Goal: Information Seeking & Learning: Learn about a topic

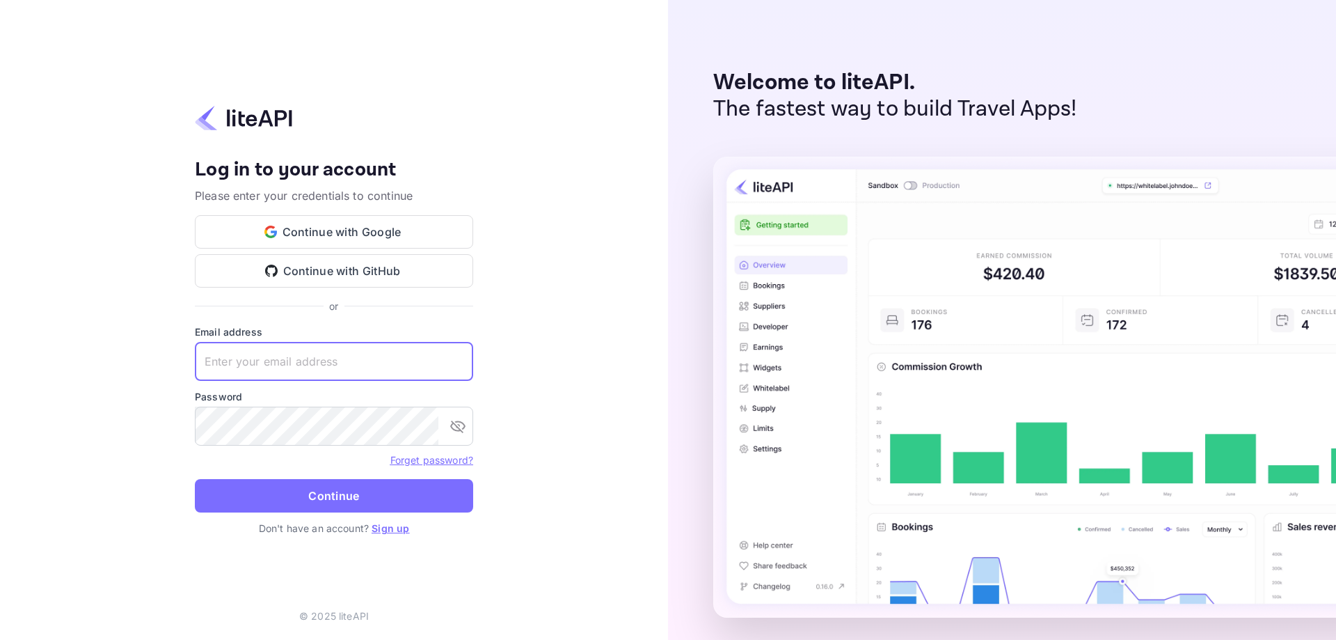
click at [419, 363] on input "text" at bounding box center [334, 361] width 278 height 39
paste input "siyerip388@futurejs.com"
type input "siyerip388@futurejs.com"
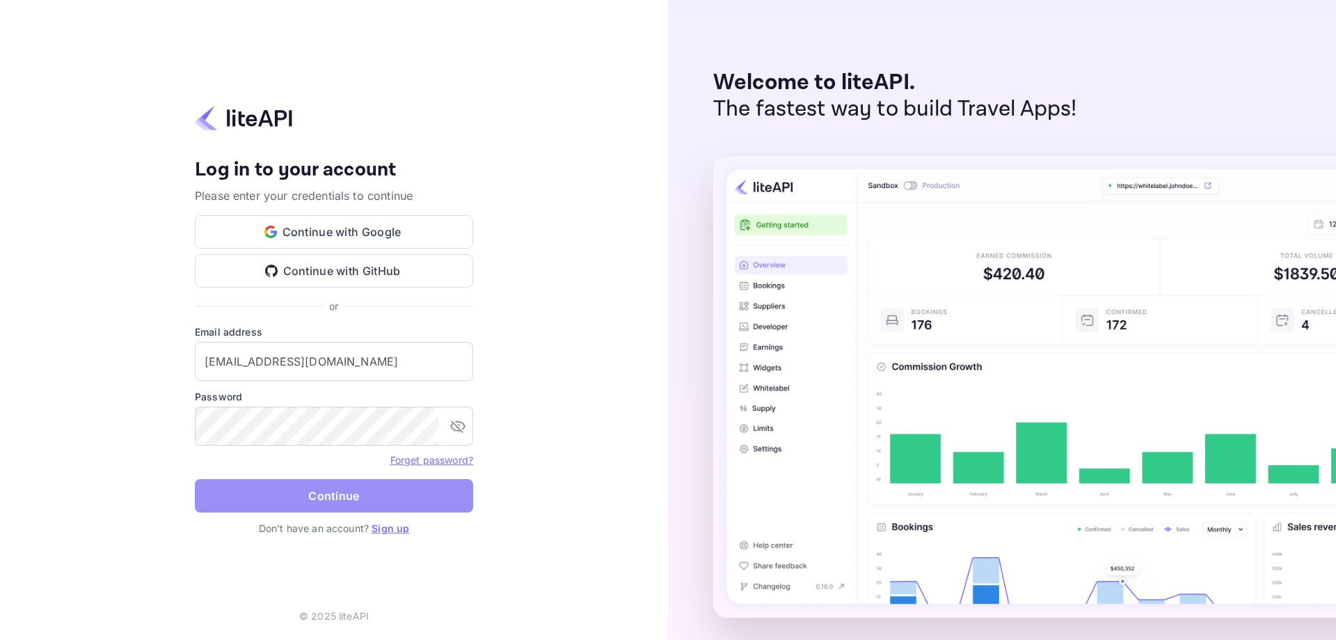
click at [403, 493] on button "Continue" at bounding box center [334, 495] width 278 height 33
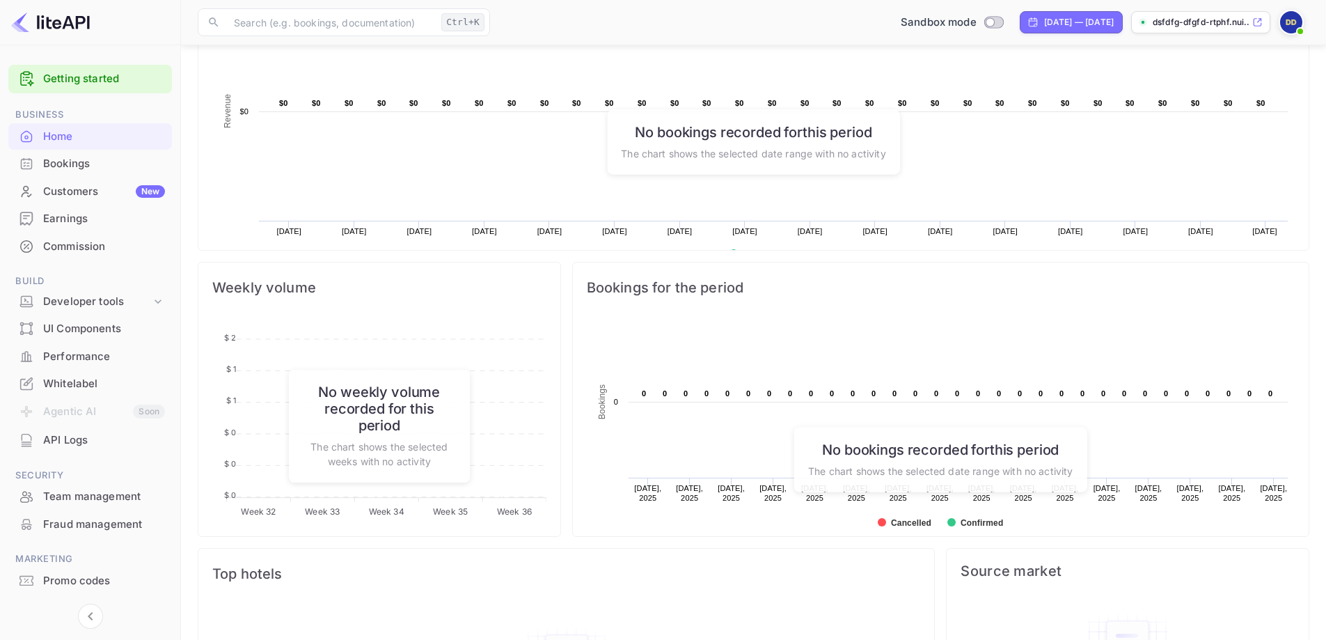
scroll to position [139, 0]
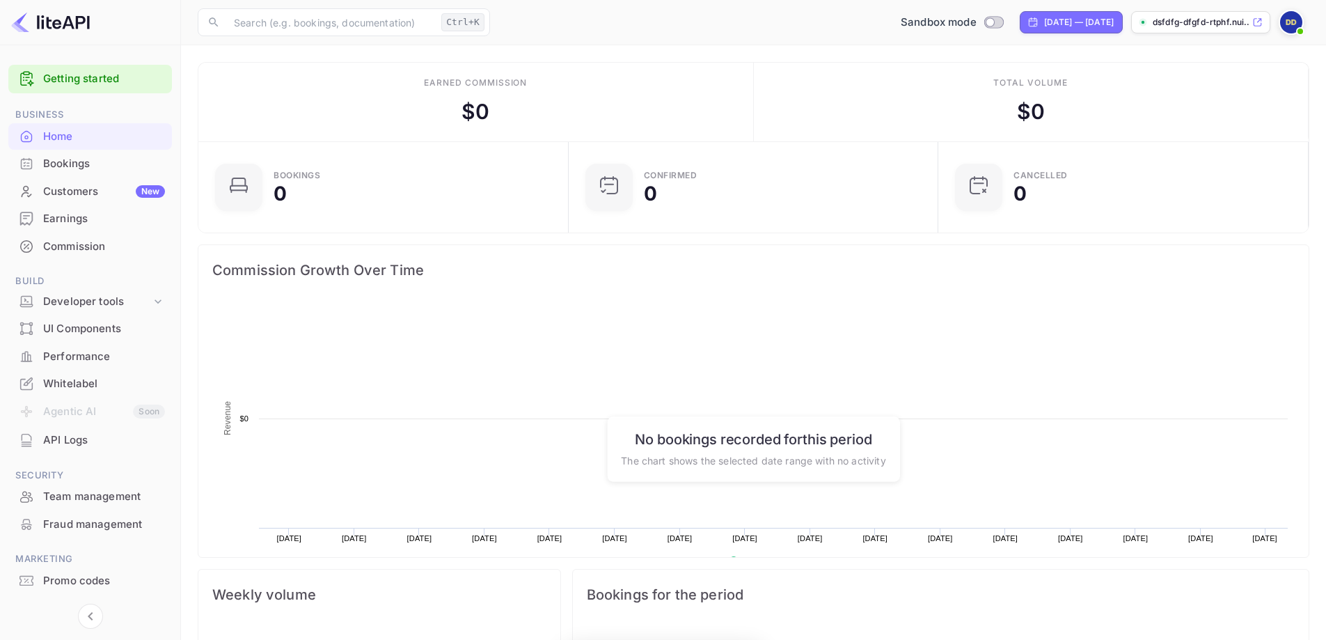
scroll to position [216, 351]
click at [69, 22] on img at bounding box center [50, 22] width 79 height 22
click at [93, 168] on div "Bookings" at bounding box center [104, 164] width 122 height 16
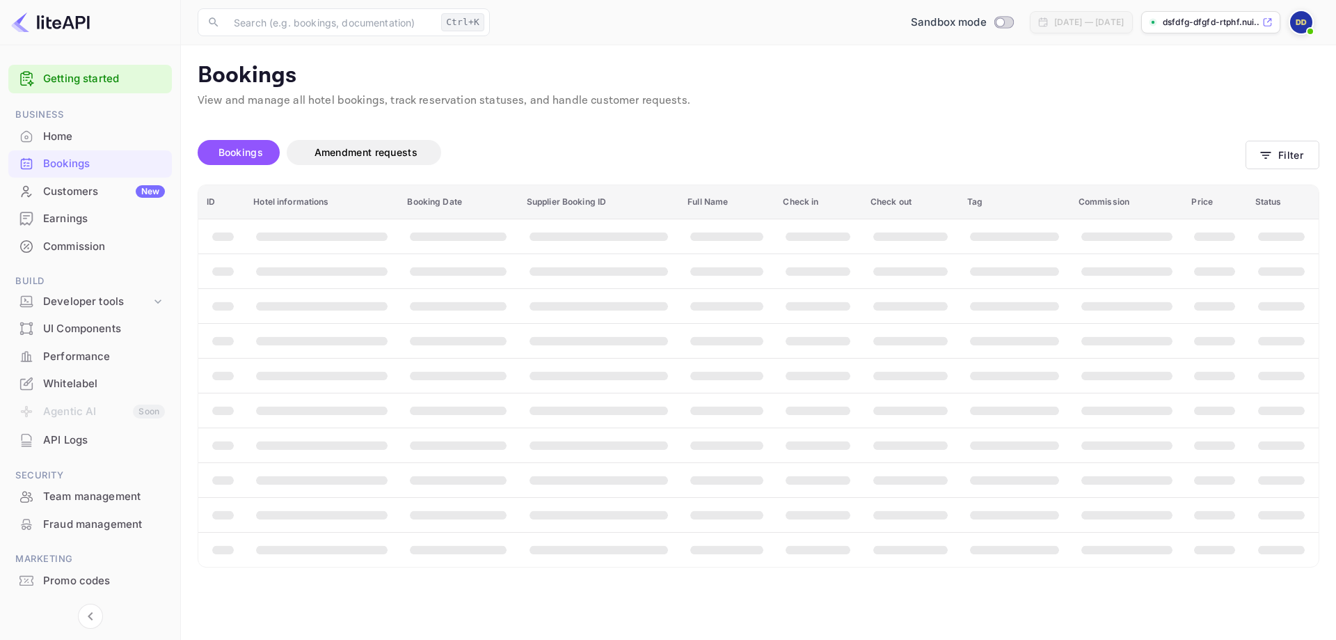
click at [91, 22] on div at bounding box center [90, 22] width 181 height 45
click at [77, 22] on img at bounding box center [50, 22] width 79 height 22
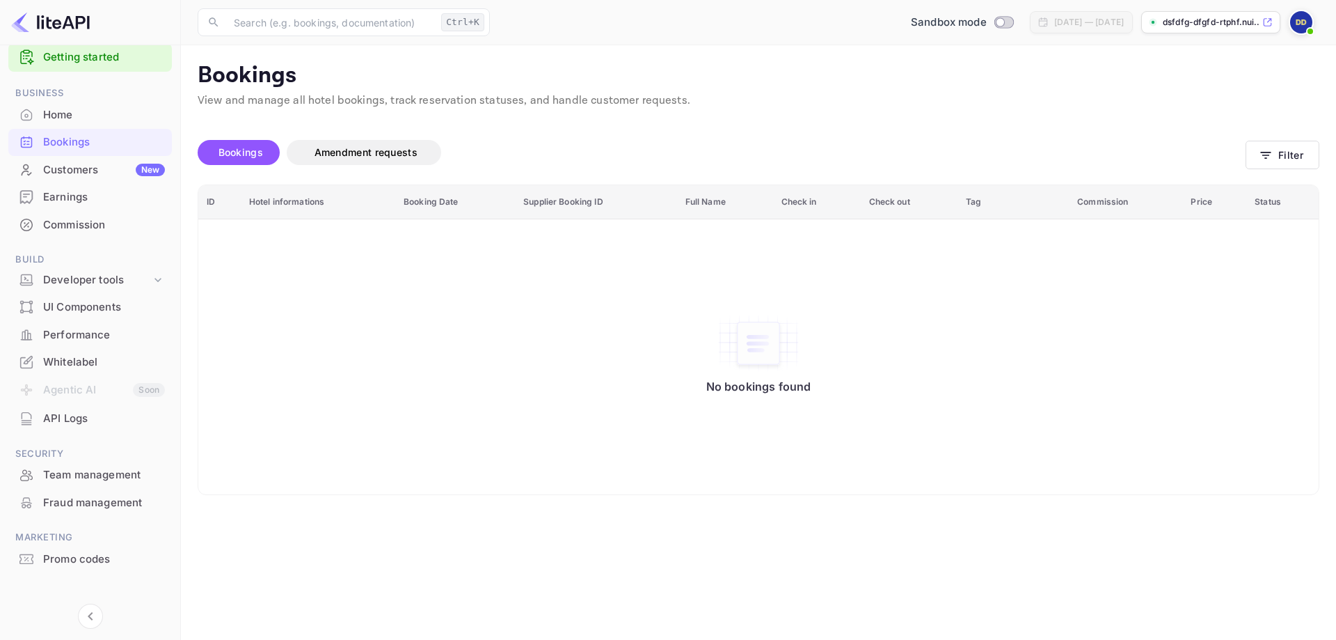
scroll to position [31, 0]
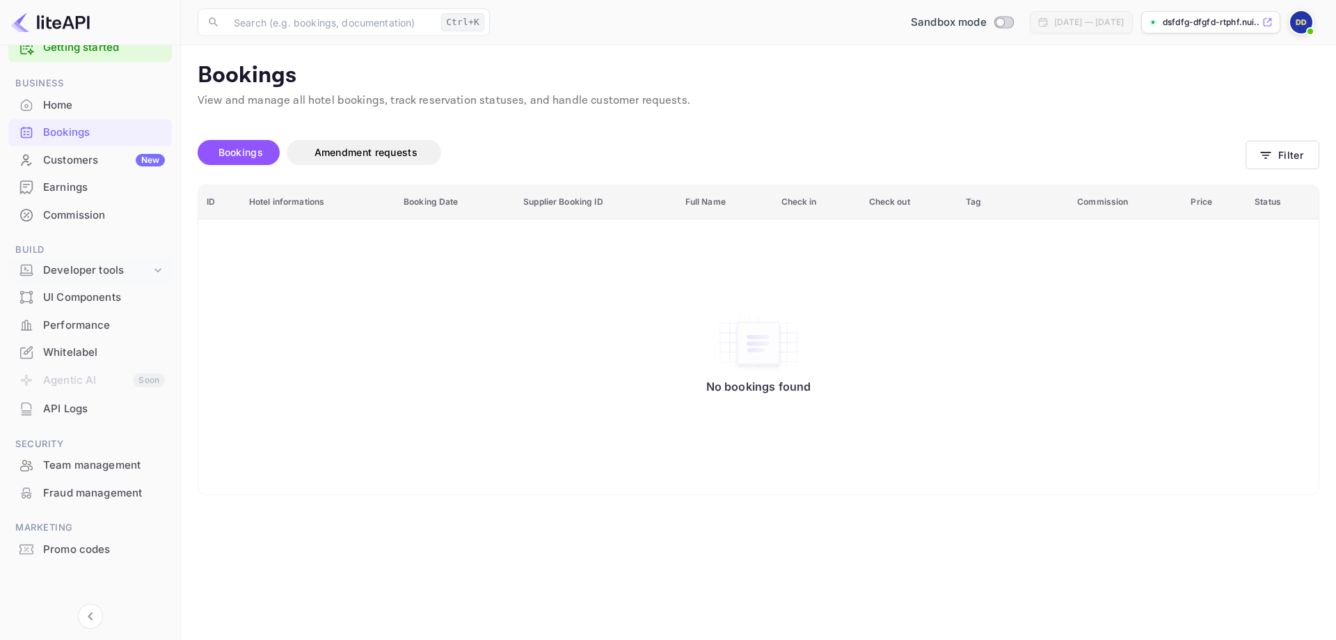
click at [98, 269] on div "Developer tools" at bounding box center [97, 270] width 108 height 16
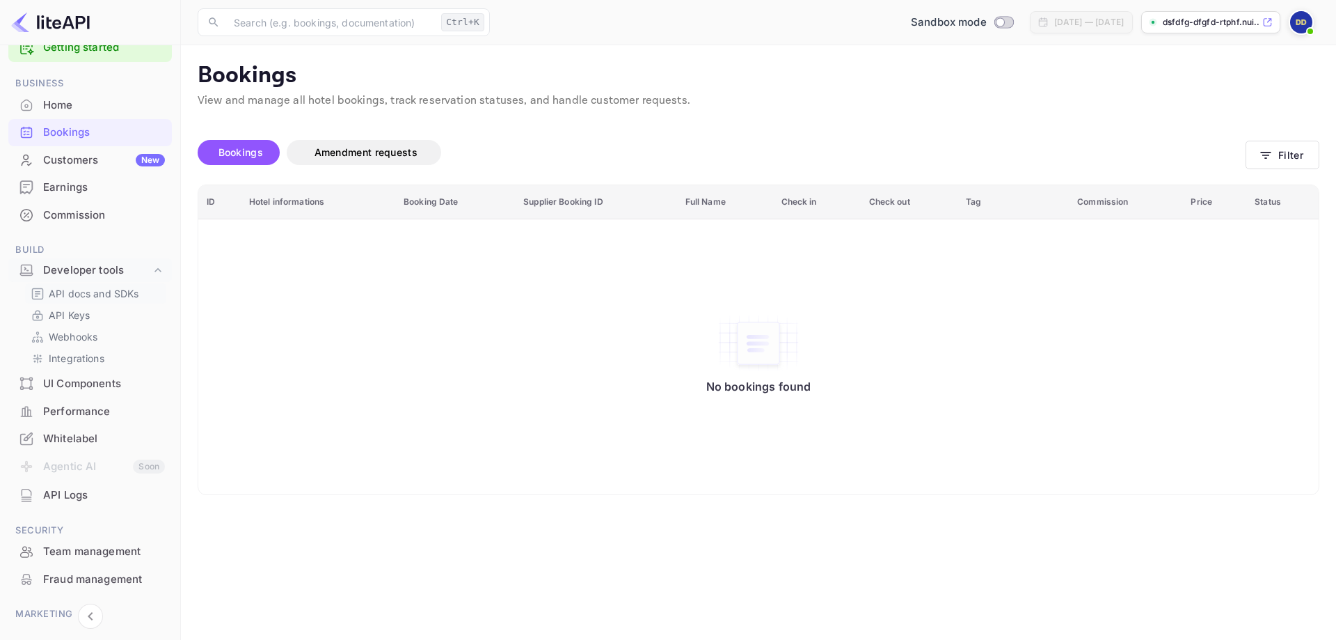
click at [132, 292] on p "API docs and SDKs" at bounding box center [94, 293] width 90 height 15
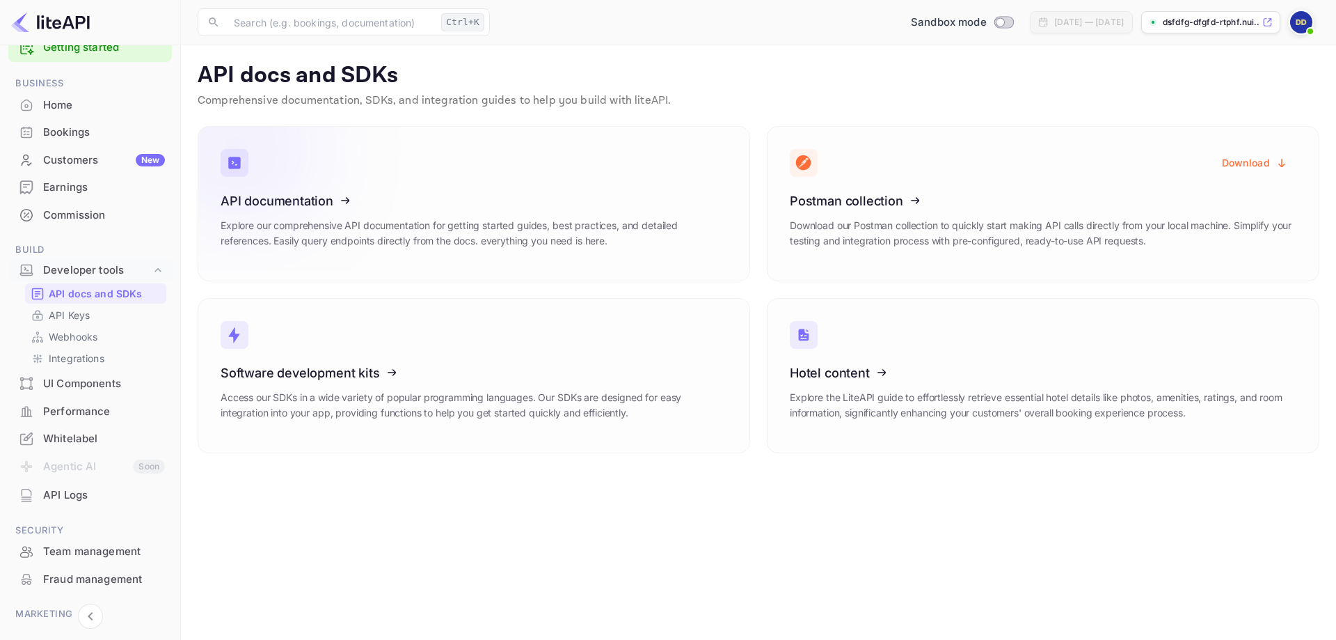
click at [248, 191] on icon at bounding box center [306, 198] width 216 height 143
